Goal: Information Seeking & Learning: Understand process/instructions

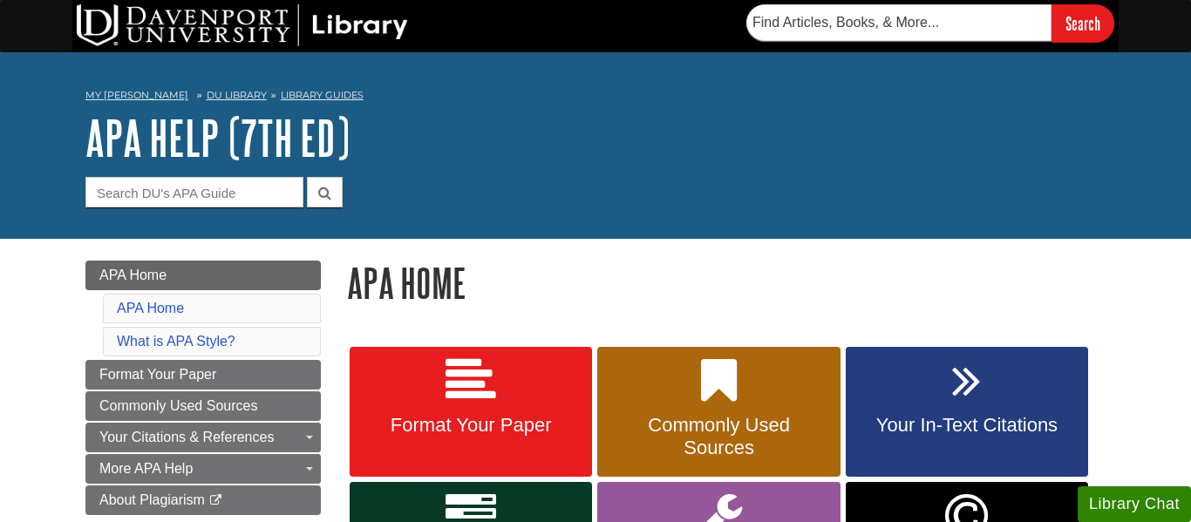
scroll to position [192, 0]
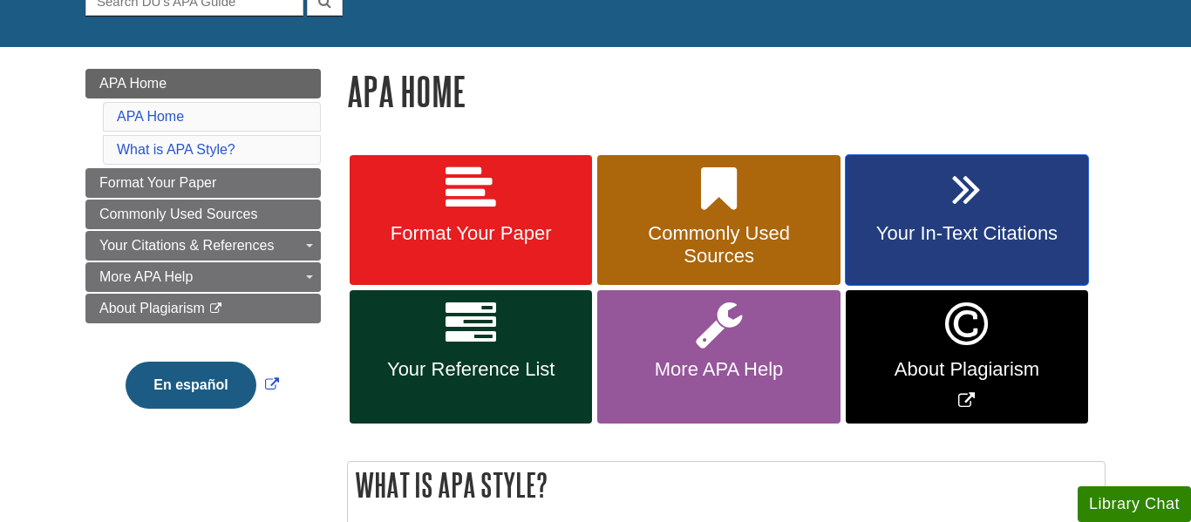
click at [914, 228] on span "Your In-Text Citations" at bounding box center [967, 233] width 216 height 23
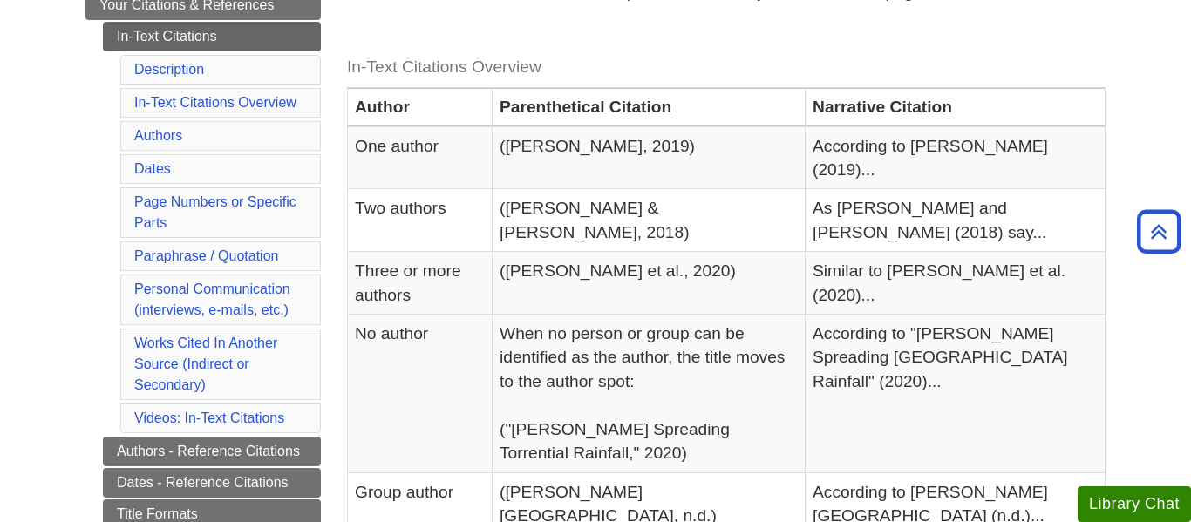
scroll to position [365, 0]
click at [166, 74] on link "Description" at bounding box center [169, 68] width 70 height 15
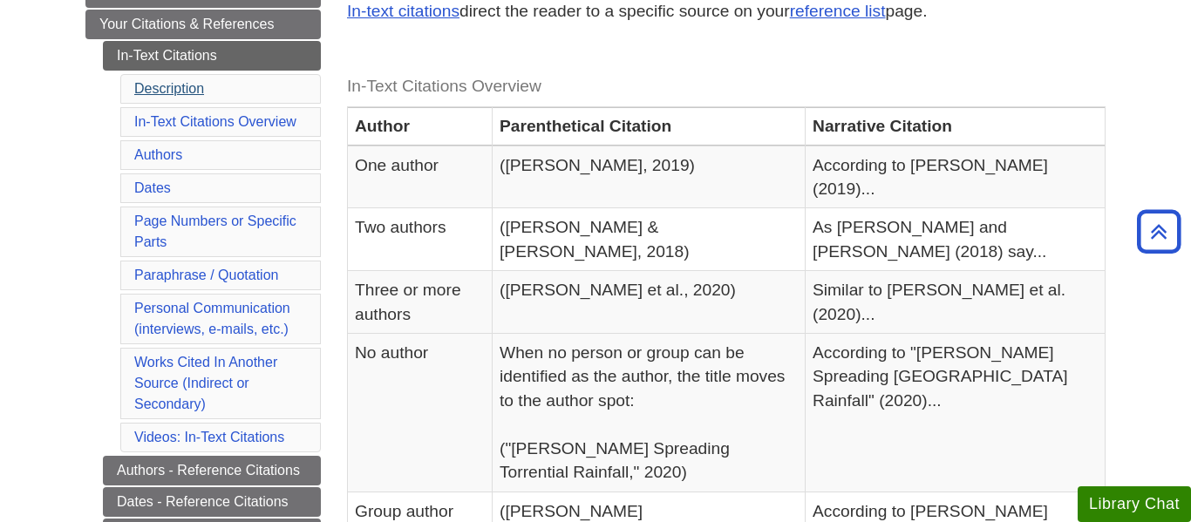
click at [166, 74] on li "Description" at bounding box center [220, 89] width 201 height 30
click at [166, 86] on link "Description" at bounding box center [169, 88] width 70 height 15
click at [174, 93] on link "Description" at bounding box center [169, 88] width 70 height 15
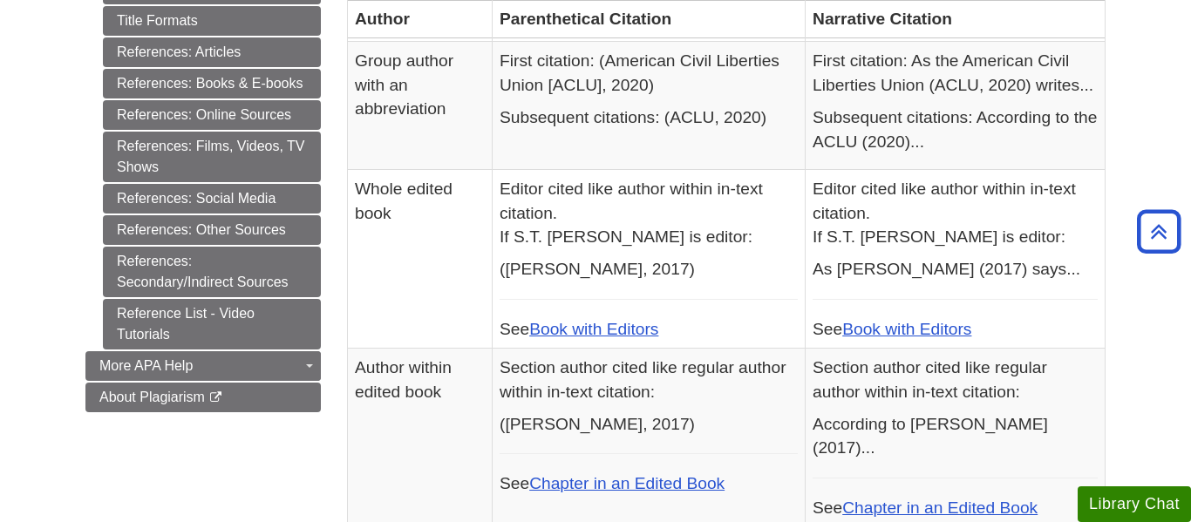
scroll to position [862, 0]
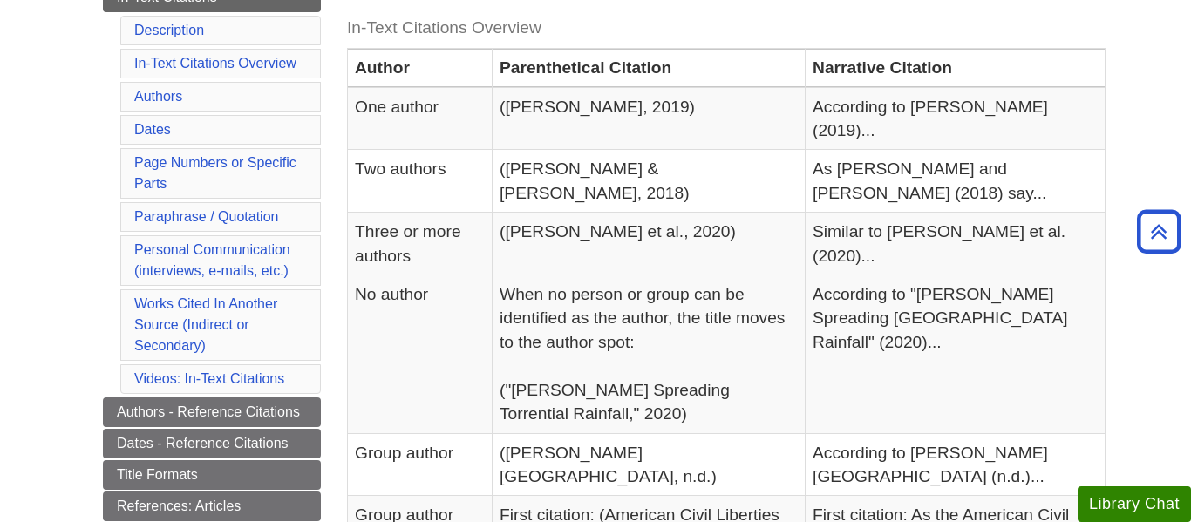
scroll to position [408, 0]
